Goal: Information Seeking & Learning: Learn about a topic

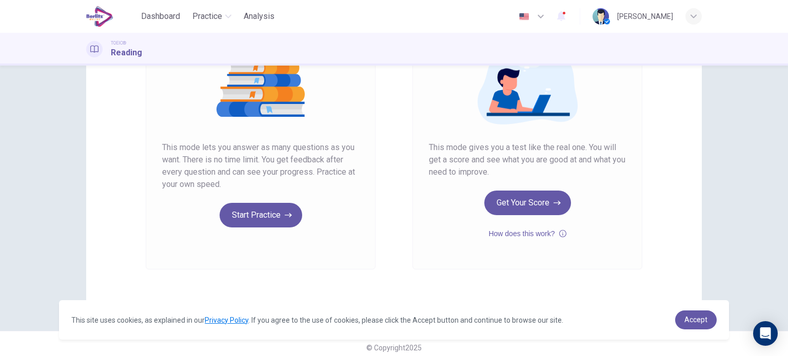
scroll to position [140, 0]
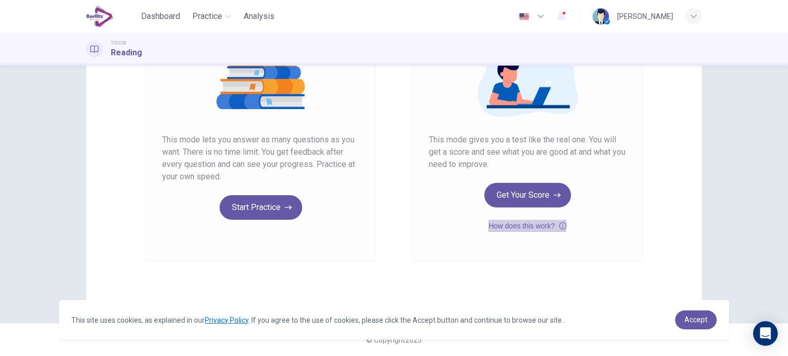
click at [533, 225] on button "How does this work?" at bounding box center [526, 226] width 77 height 12
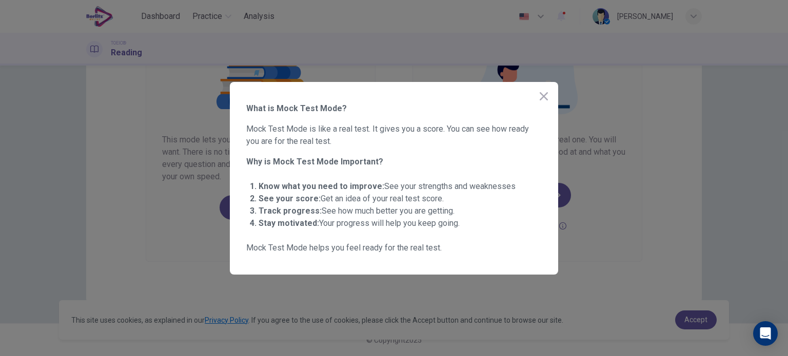
drag, startPoint x: 460, startPoint y: 249, endPoint x: 249, endPoint y: 108, distance: 253.9
click at [249, 108] on div "What is Mock Test Mode? Mock Test Mode is like a real test. It gives you a scor…" at bounding box center [393, 179] width 295 height 152
drag, startPoint x: 249, startPoint y: 108, endPoint x: 441, endPoint y: 250, distance: 238.7
click at [441, 250] on div "What is Mock Test Mode? Mock Test Mode is like a real test. It gives you a scor…" at bounding box center [393, 179] width 295 height 152
drag, startPoint x: 441, startPoint y: 250, endPoint x: 267, endPoint y: 118, distance: 217.5
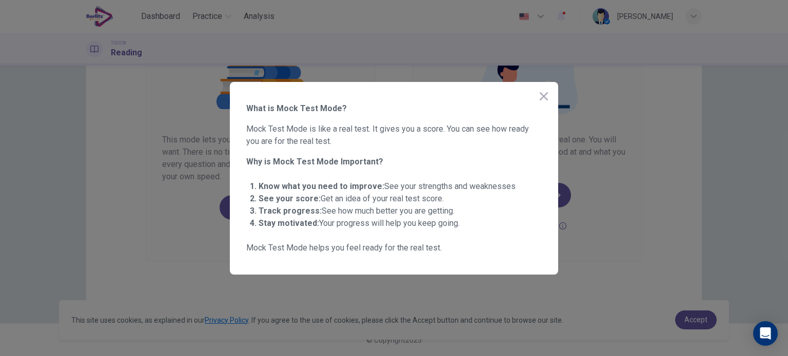
click at [267, 118] on div "What is Mock Test Mode? Mock Test Mode is like a real test. It gives you a scor…" at bounding box center [393, 179] width 295 height 152
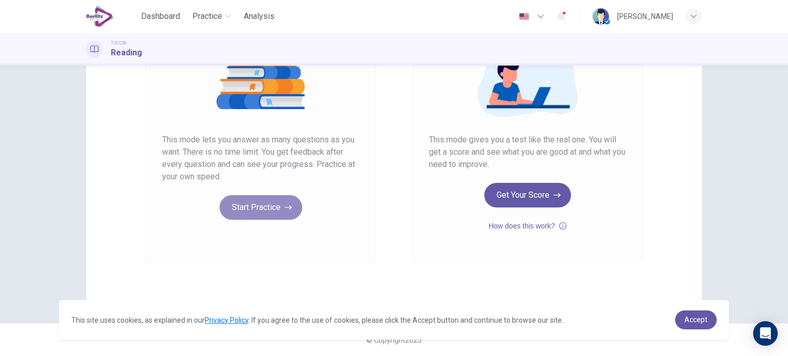
click at [248, 217] on button "Start Practice" at bounding box center [261, 207] width 83 height 25
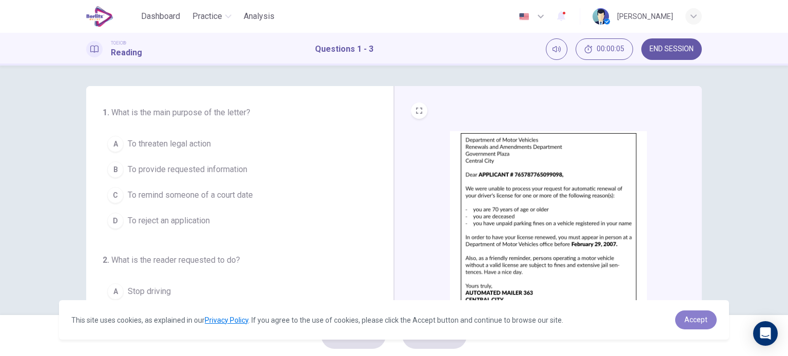
click at [698, 317] on span "Accept" at bounding box center [695, 320] width 23 height 8
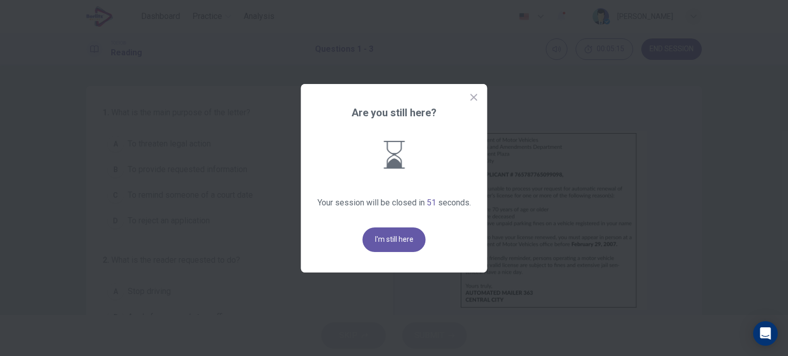
click at [390, 250] on button "I'm still here" at bounding box center [394, 240] width 63 height 25
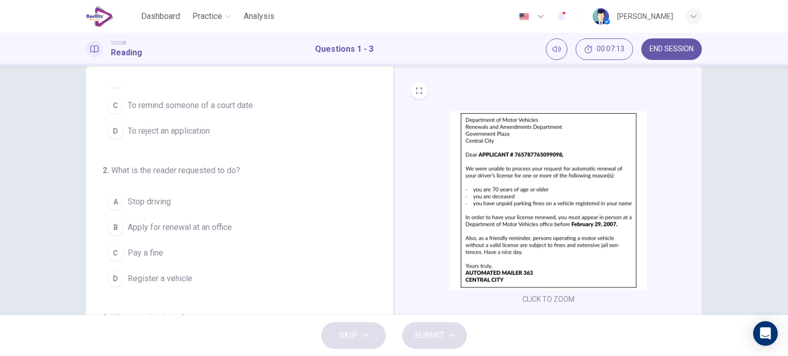
scroll to position [76, 0]
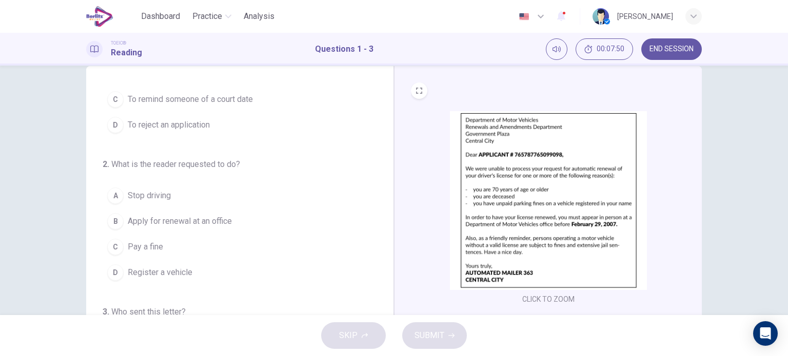
click at [697, 316] on div "SKIP SUBMIT" at bounding box center [394, 335] width 788 height 41
click at [132, 238] on button "C Pay a fine" at bounding box center [234, 247] width 262 height 26
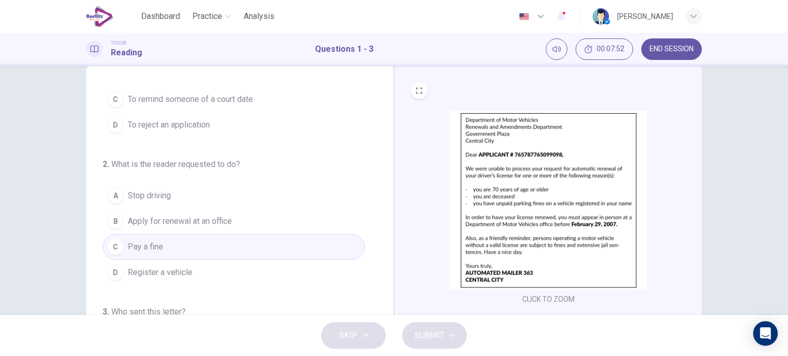
click at [136, 226] on span "Apply for renewal at an office" at bounding box center [180, 221] width 104 height 12
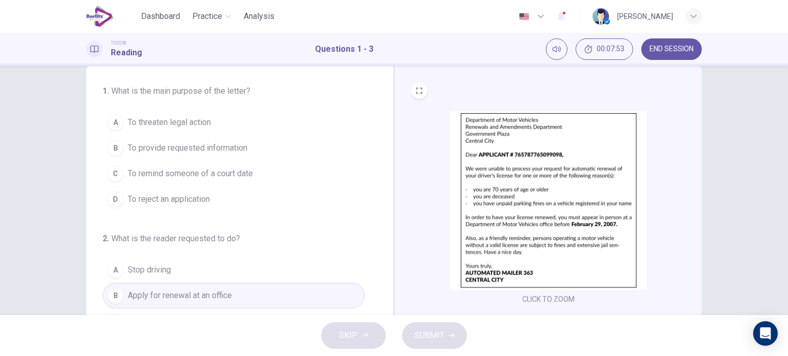
scroll to position [0, 0]
click at [749, 340] on div "SKIP SUBMIT" at bounding box center [394, 335] width 788 height 41
click at [129, 178] on span "To remind someone of a court date" at bounding box center [190, 175] width 125 height 12
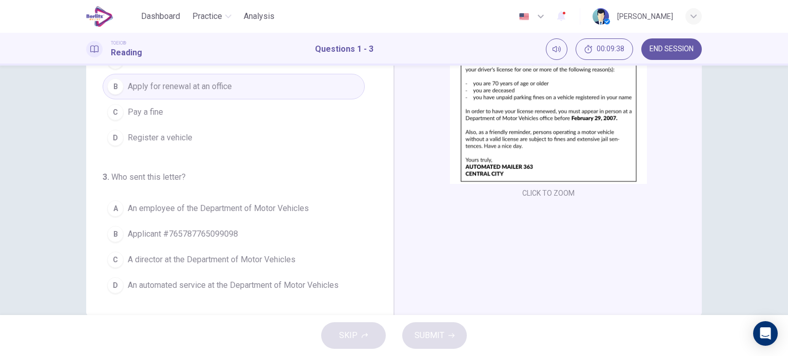
scroll to position [129, 0]
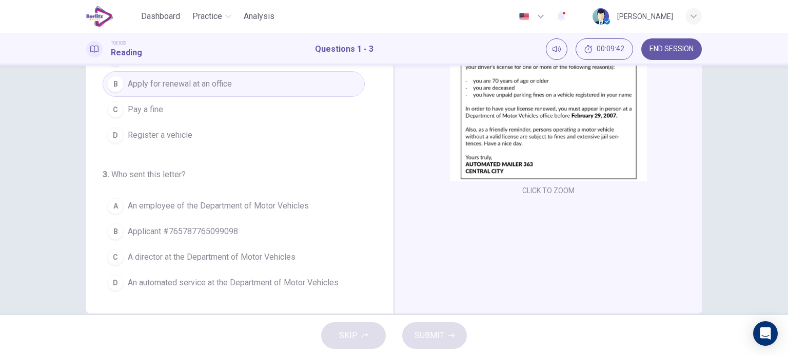
click at [120, 279] on div "D" at bounding box center [115, 283] width 16 height 16
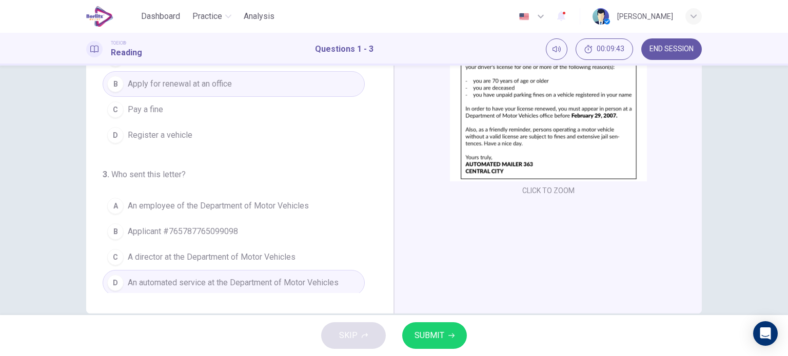
click at [439, 335] on span "SUBMIT" at bounding box center [429, 336] width 30 height 14
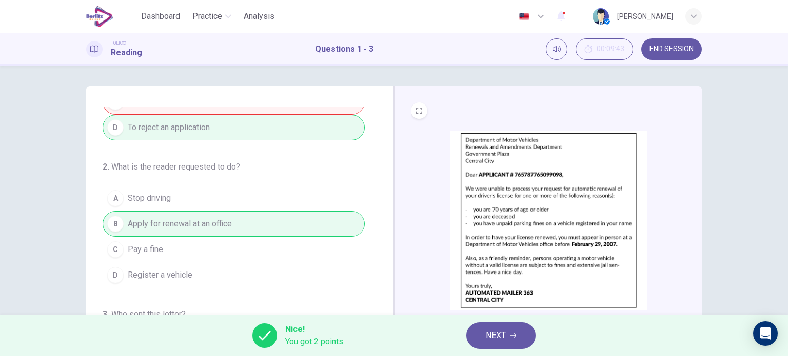
scroll to position [105, 0]
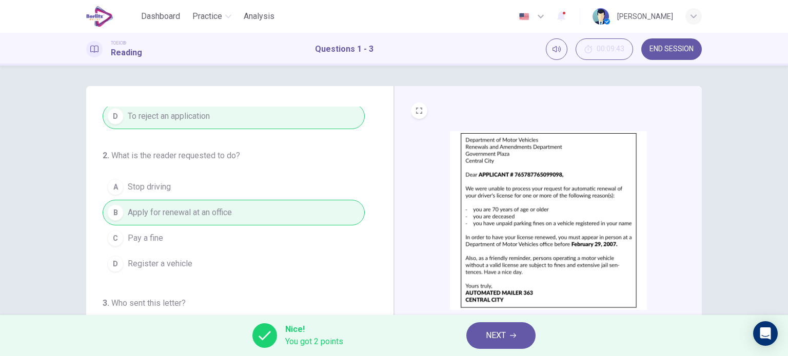
click at [503, 343] on button "NEXT" at bounding box center [500, 336] width 69 height 27
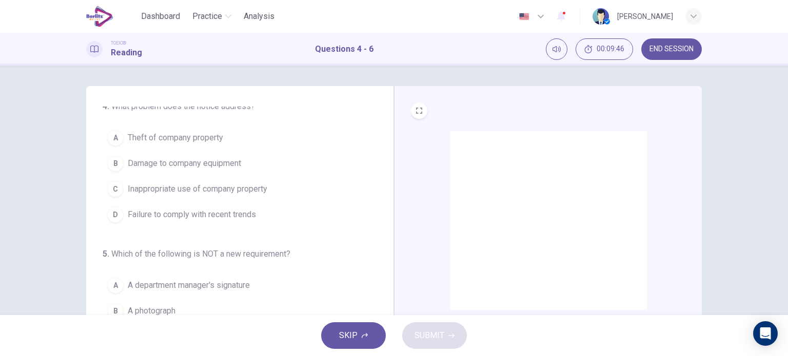
scroll to position [0, 0]
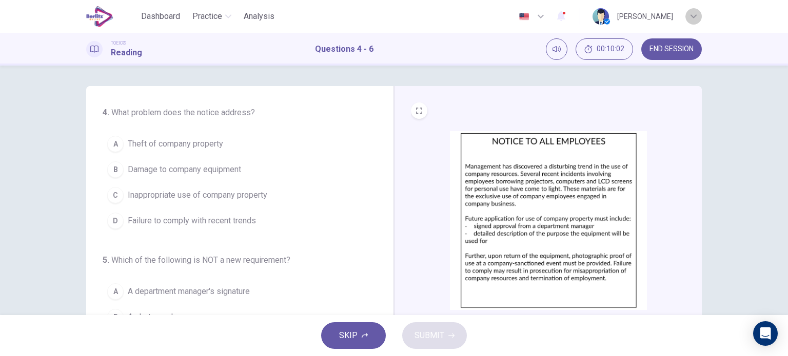
click at [693, 15] on icon "button" at bounding box center [693, 16] width 6 height 6
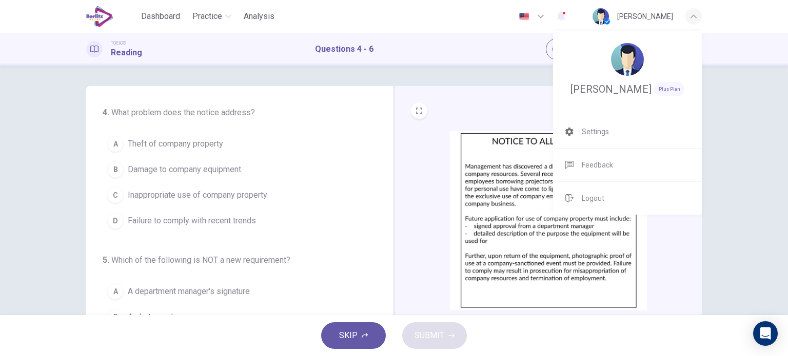
click at [725, 49] on div at bounding box center [394, 178] width 788 height 356
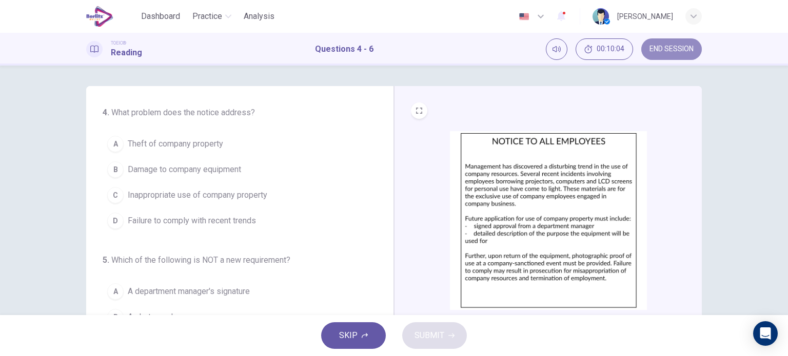
click at [664, 47] on span "END SESSION" at bounding box center [671, 49] width 44 height 8
